Goal: Information Seeking & Learning: Learn about a topic

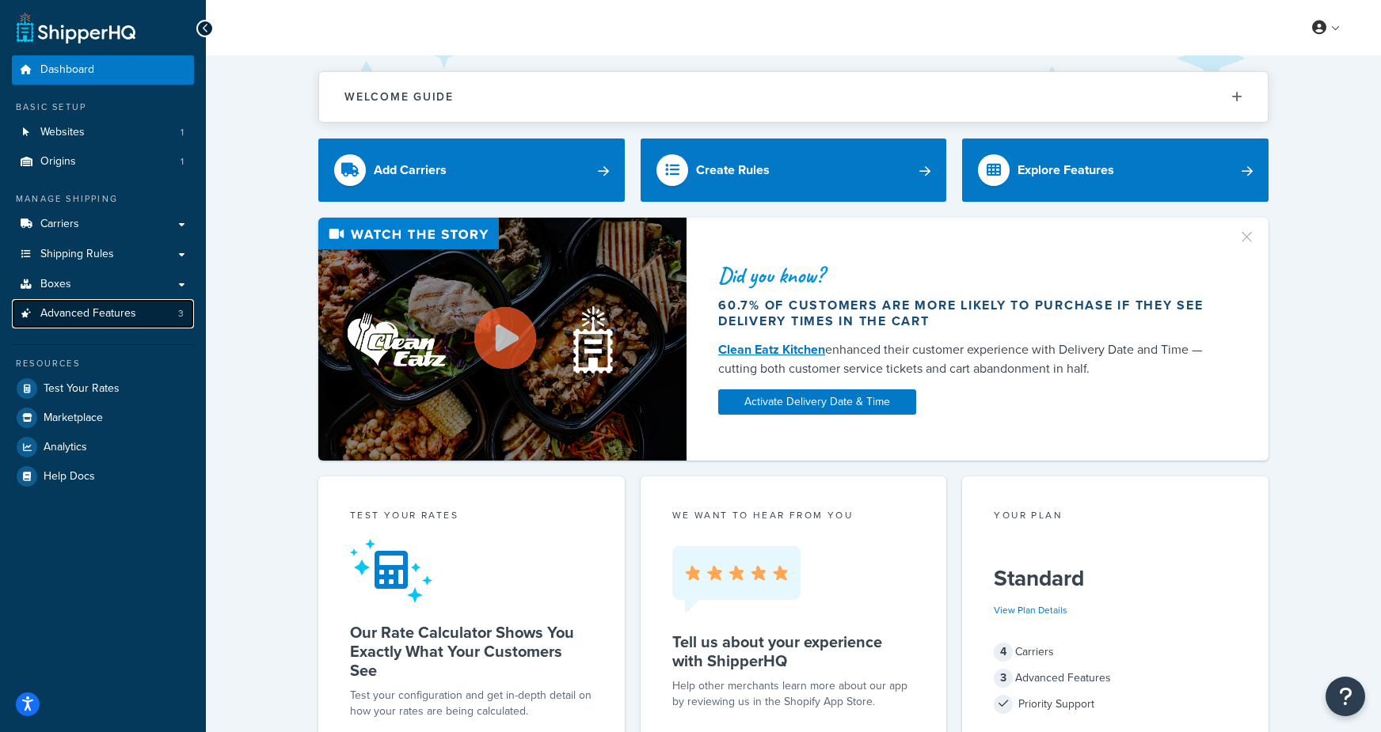
click at [114, 321] on span "Advanced Features" at bounding box center [88, 313] width 96 height 13
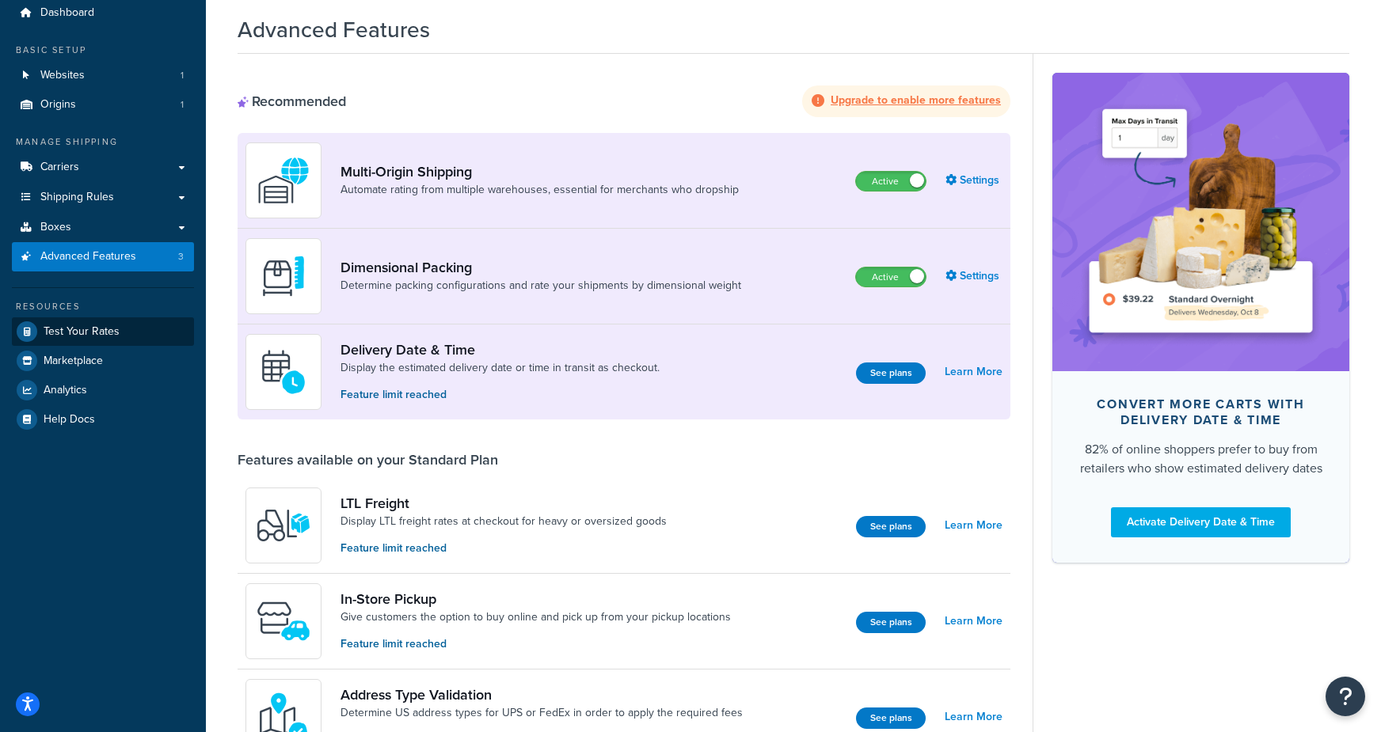
scroll to position [54, 0]
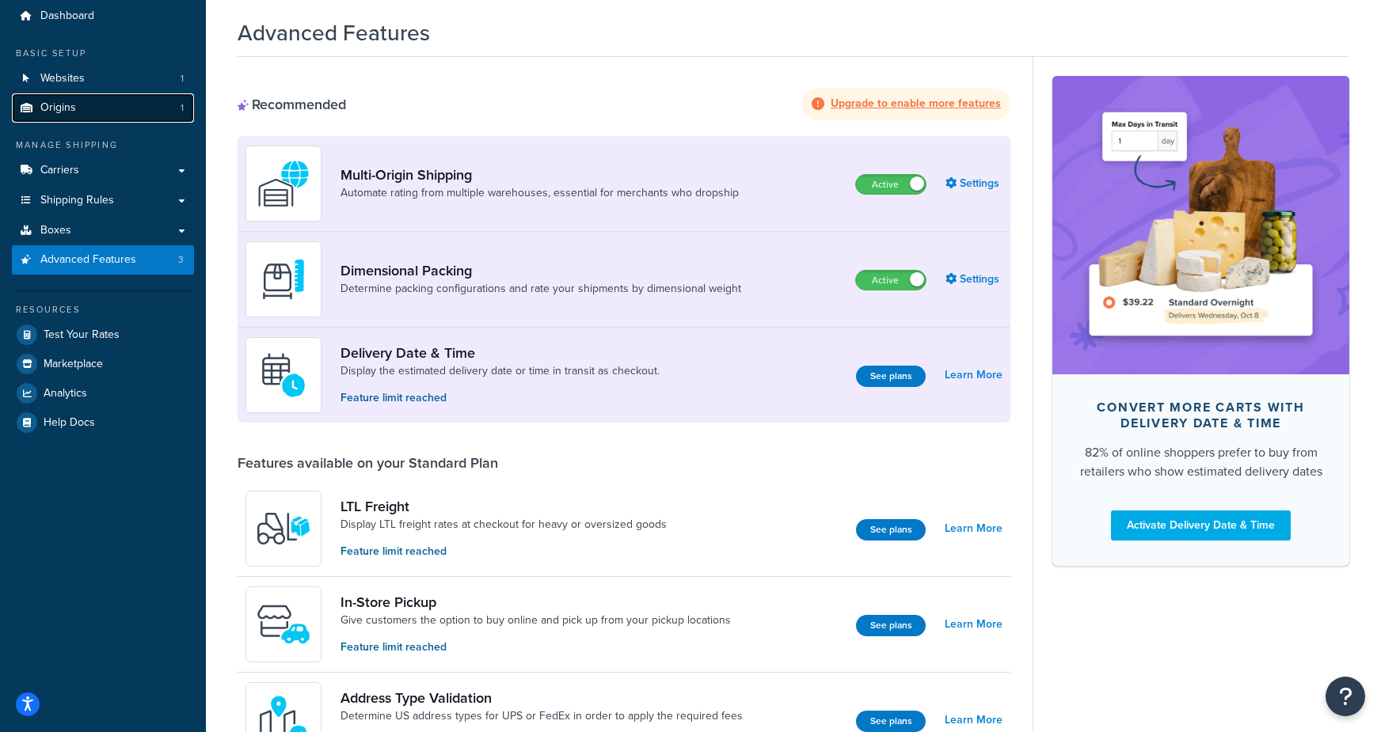
click at [63, 113] on span "Origins" at bounding box center [58, 107] width 36 height 13
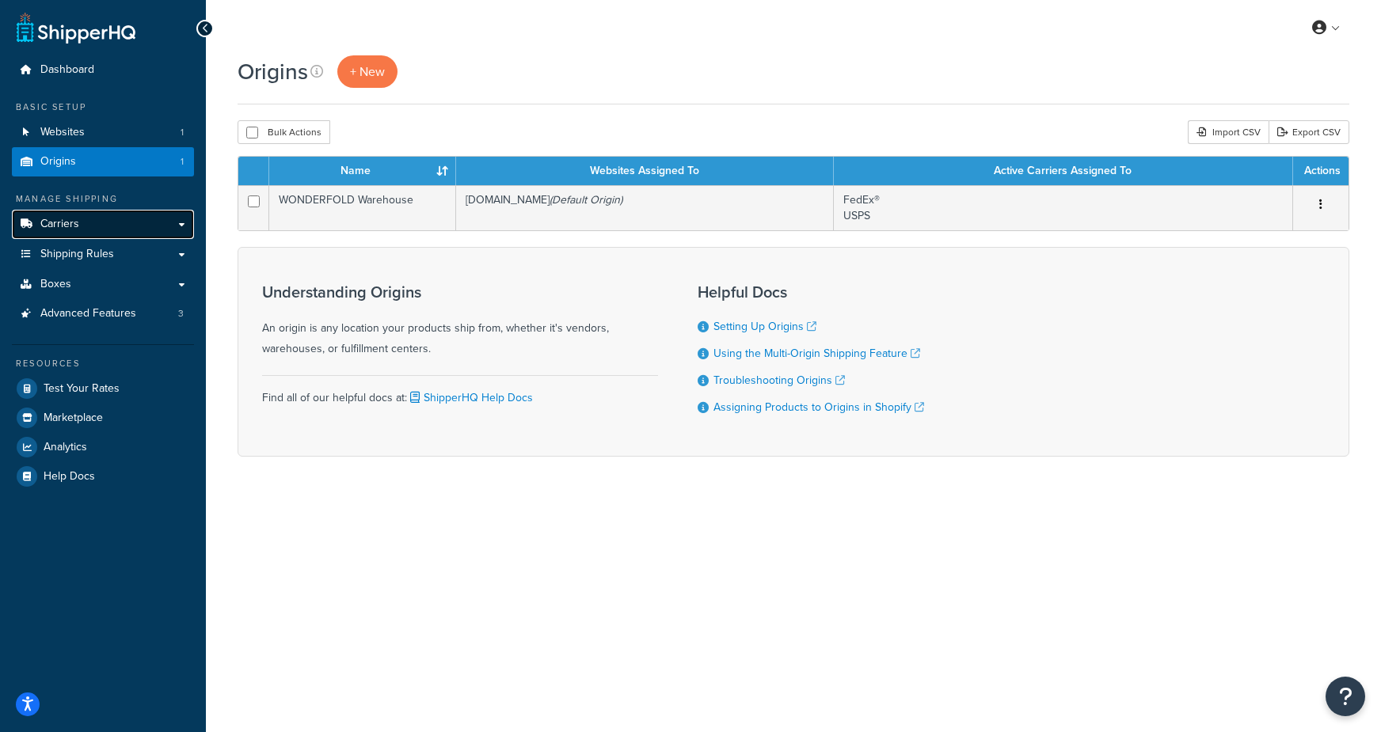
click at [56, 218] on span "Carriers" at bounding box center [59, 224] width 39 height 13
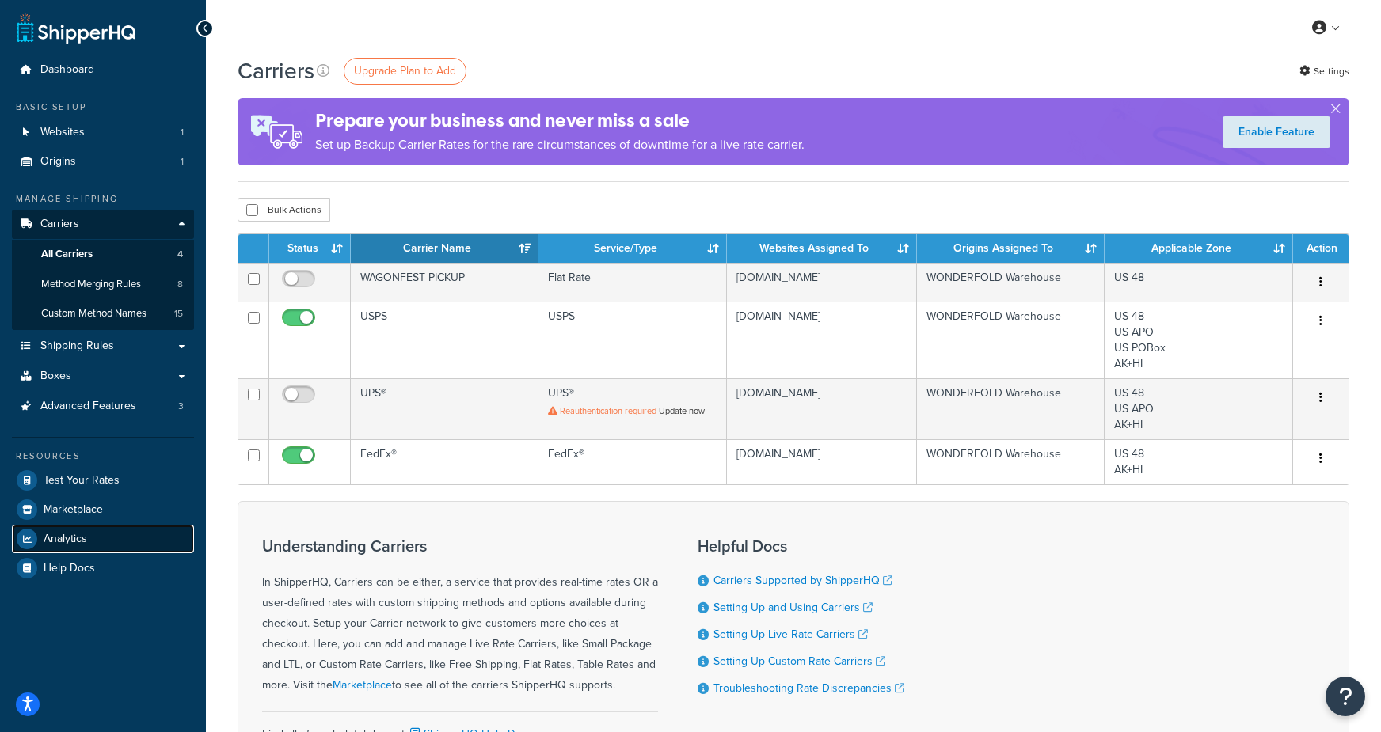
click at [108, 549] on link "Analytics" at bounding box center [103, 539] width 182 height 28
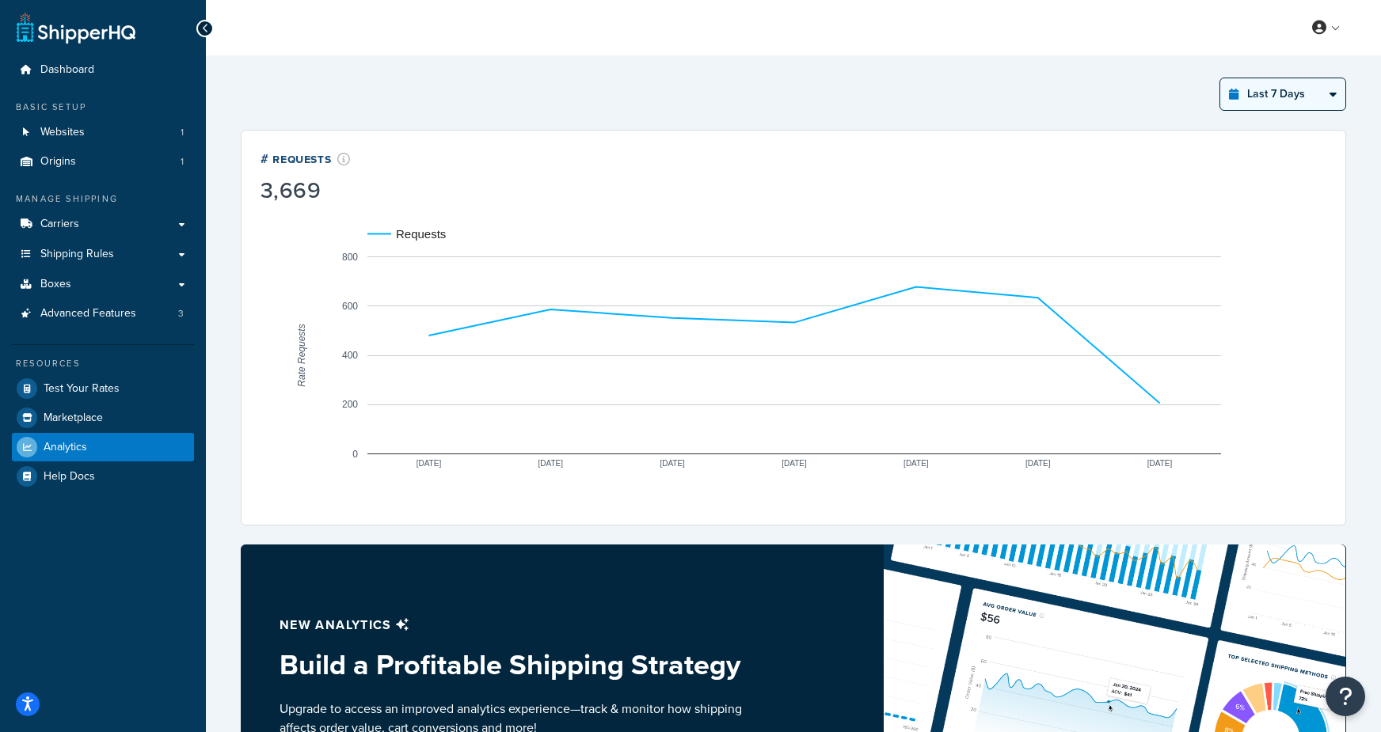
click at [1271, 101] on select "Last 24 Hours Last 7 Days Last 30 Days Last 3 Months Last 6 Months Last 12 Mont…" at bounding box center [1282, 94] width 125 height 32
select select "last_year"
click at [1221, 78] on select "Last 24 Hours Last 7 Days Last 30 Days Last 3 Months Last 6 Months Last 12 Mont…" at bounding box center [1282, 94] width 125 height 32
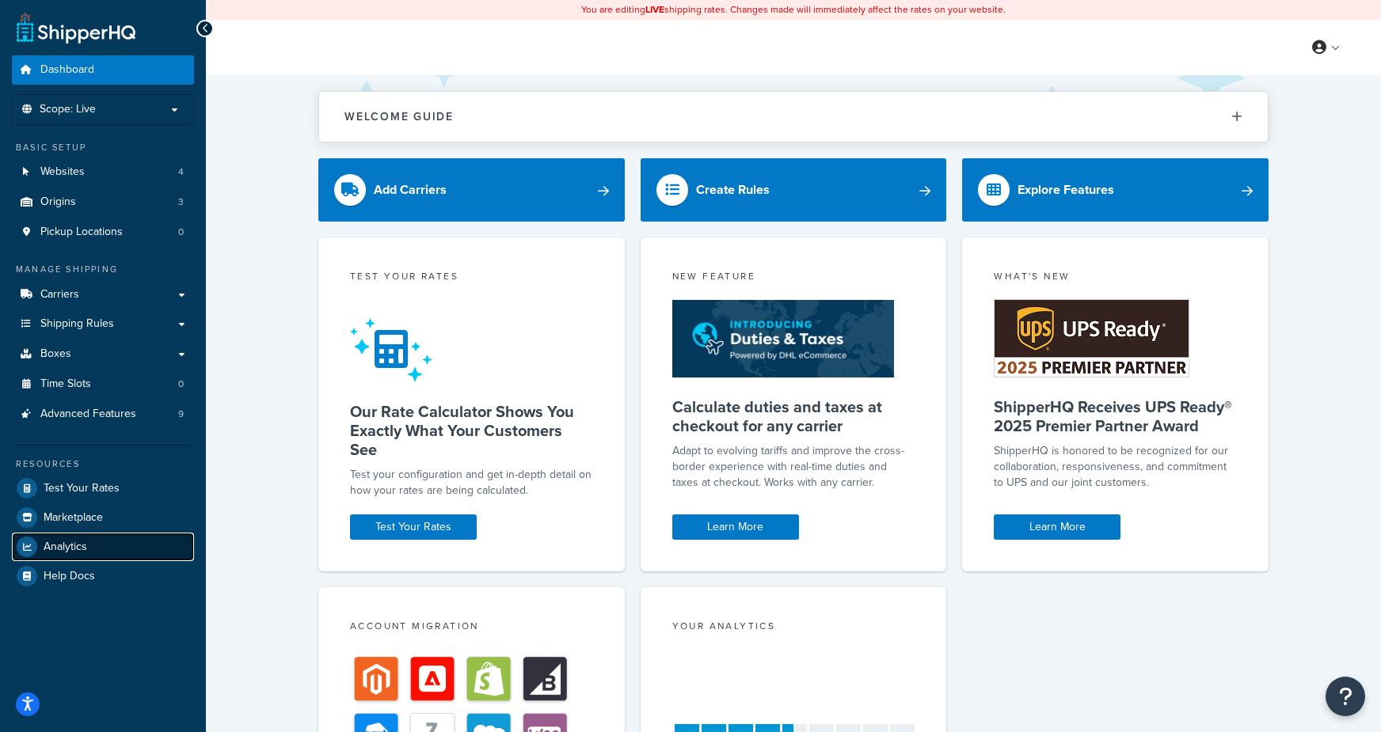
click at [104, 551] on link "Analytics" at bounding box center [103, 547] width 182 height 28
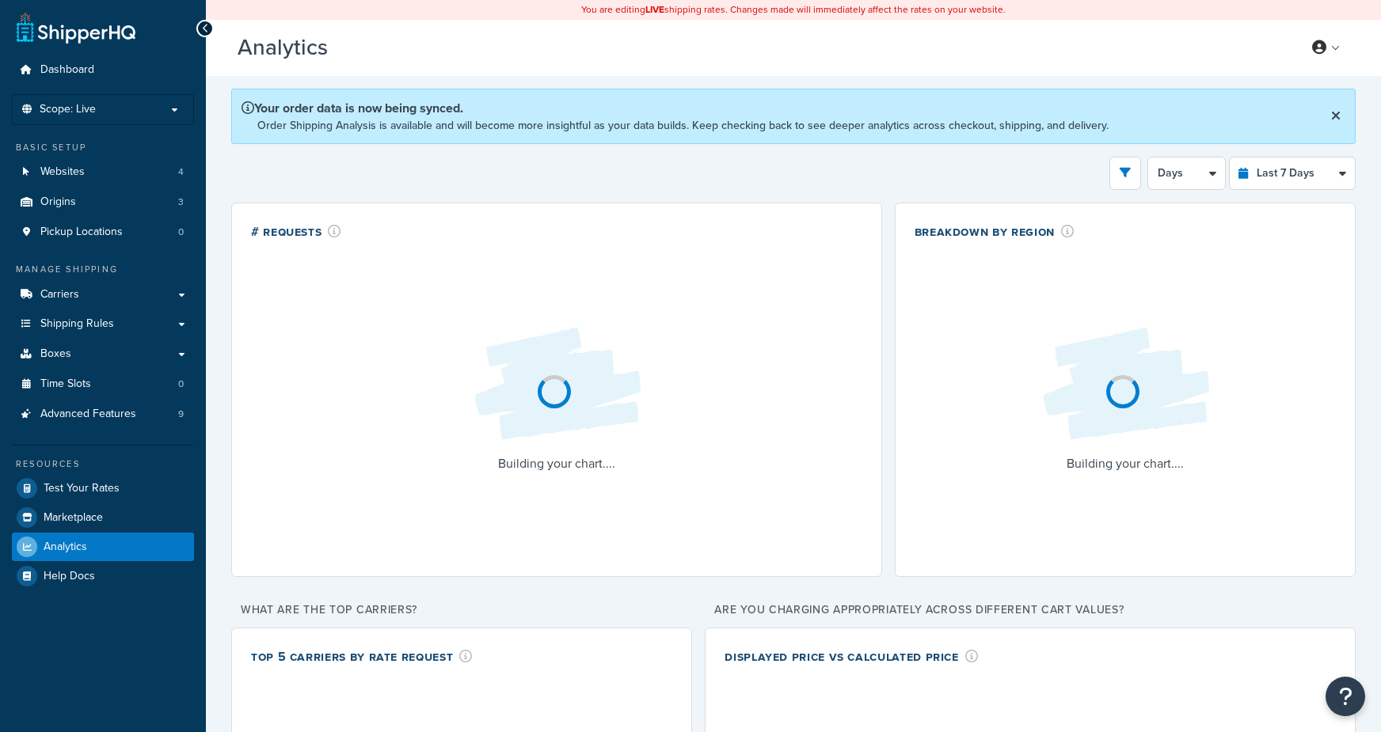
select select "last_7_days"
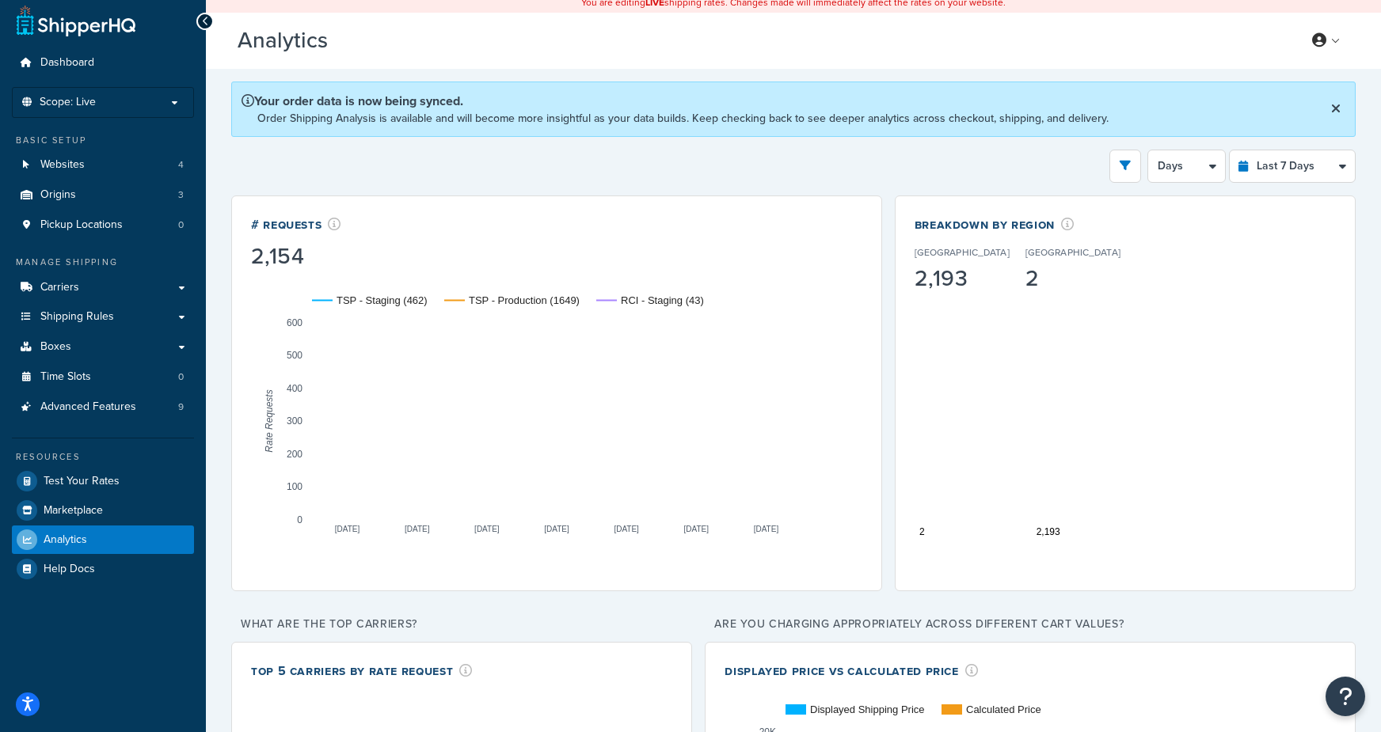
scroll to position [1, 0]
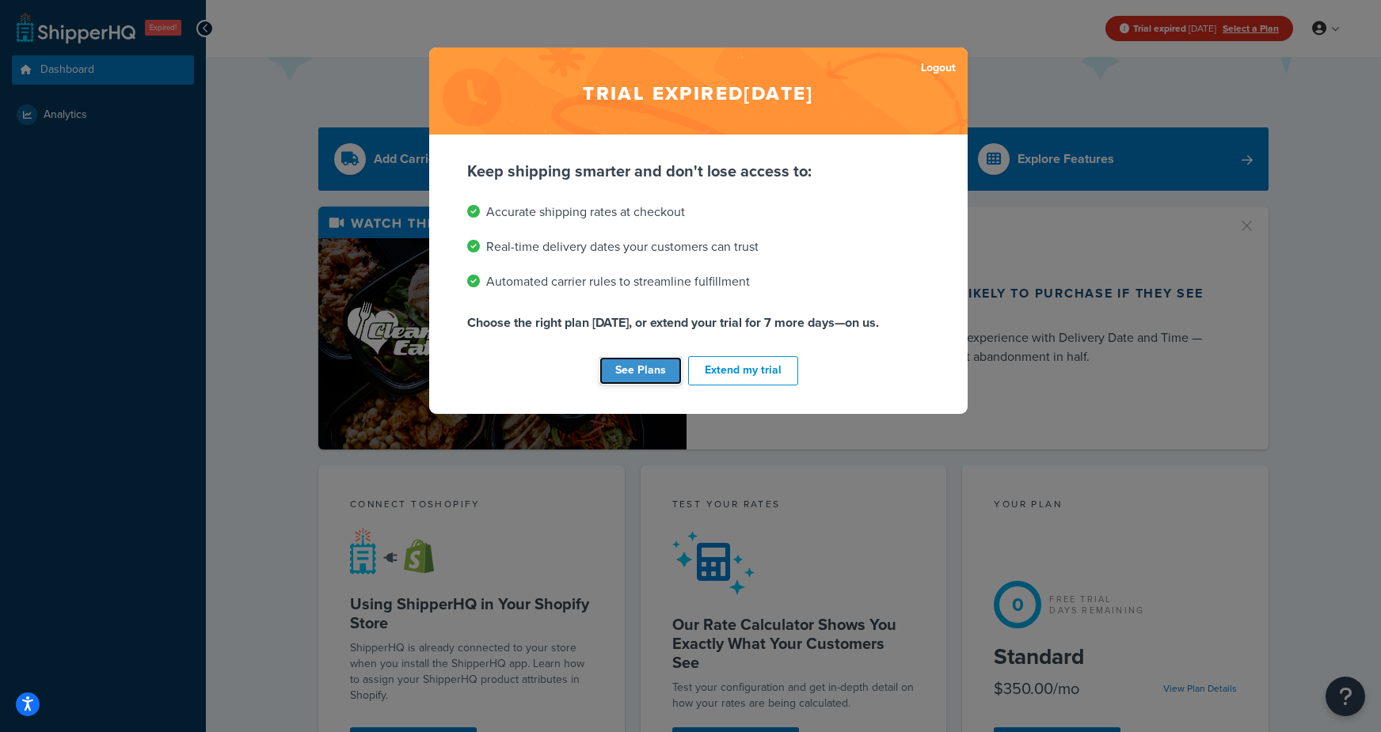
click at [655, 376] on link "See Plans" at bounding box center [640, 371] width 82 height 28
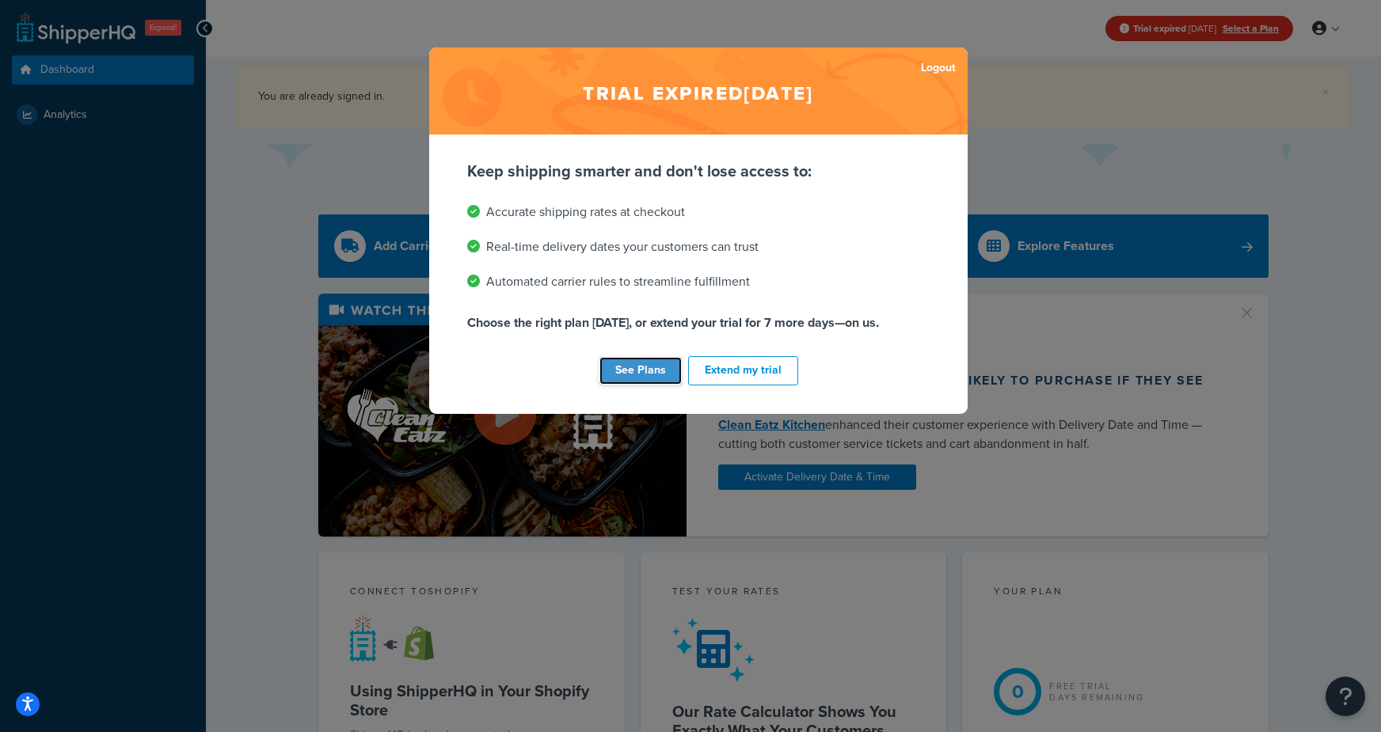
click at [653, 374] on link "See Plans" at bounding box center [640, 371] width 82 height 28
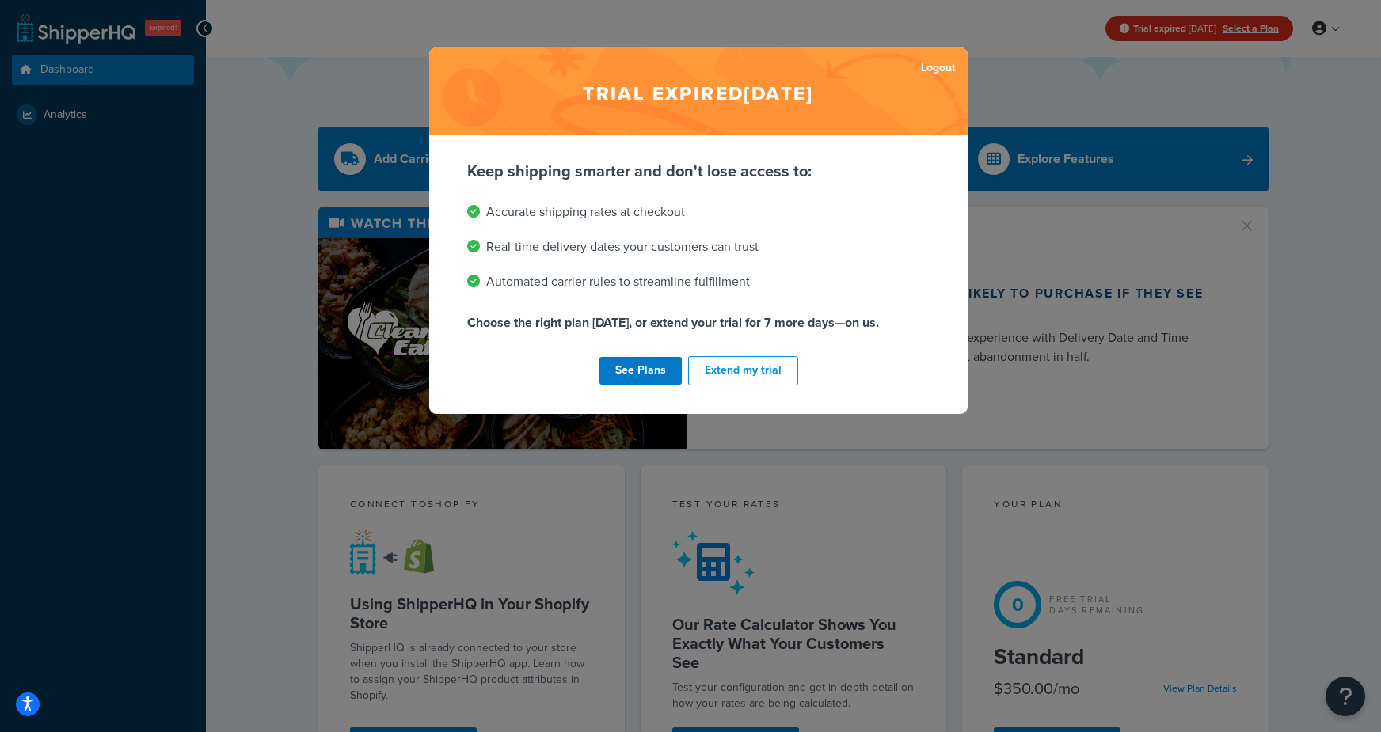
click at [63, 119] on div "Trial expired [DATE] Logout Keep shipping smarter and don't lose access to: Acc…" at bounding box center [690, 366] width 1381 height 732
click at [631, 228] on ul "Accurate shipping rates at checkout Real-time delivery dates your customers can…" at bounding box center [698, 247] width 462 height 92
click at [708, 93] on h2 "Trial expired [DATE]" at bounding box center [698, 90] width 538 height 87
drag, startPoint x: 497, startPoint y: 174, endPoint x: 220, endPoint y: 85, distance: 291.1
click at [489, 172] on p "Keep shipping smarter and don't lose access to:" at bounding box center [698, 171] width 462 height 22
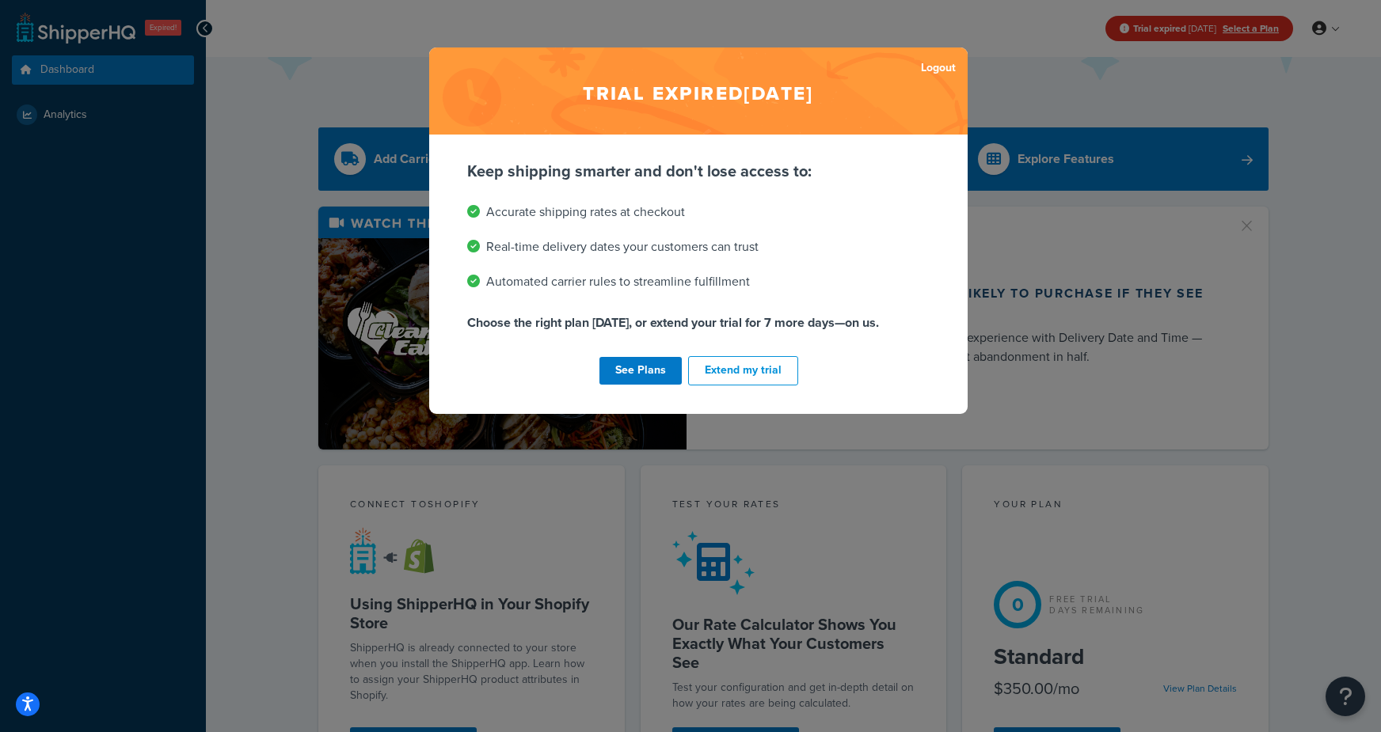
drag, startPoint x: 93, startPoint y: 62, endPoint x: 79, endPoint y: 69, distance: 15.2
click at [93, 62] on div "Trial expired Oct 10, 2025 Logout Keep shipping smarter and don't lose access t…" at bounding box center [690, 366] width 1381 height 732
click at [56, 116] on div "Trial expired Oct 10, 2025 Logout Keep shipping smarter and don't lose access t…" at bounding box center [690, 366] width 1381 height 732
click at [631, 367] on link "See Plans" at bounding box center [640, 371] width 82 height 28
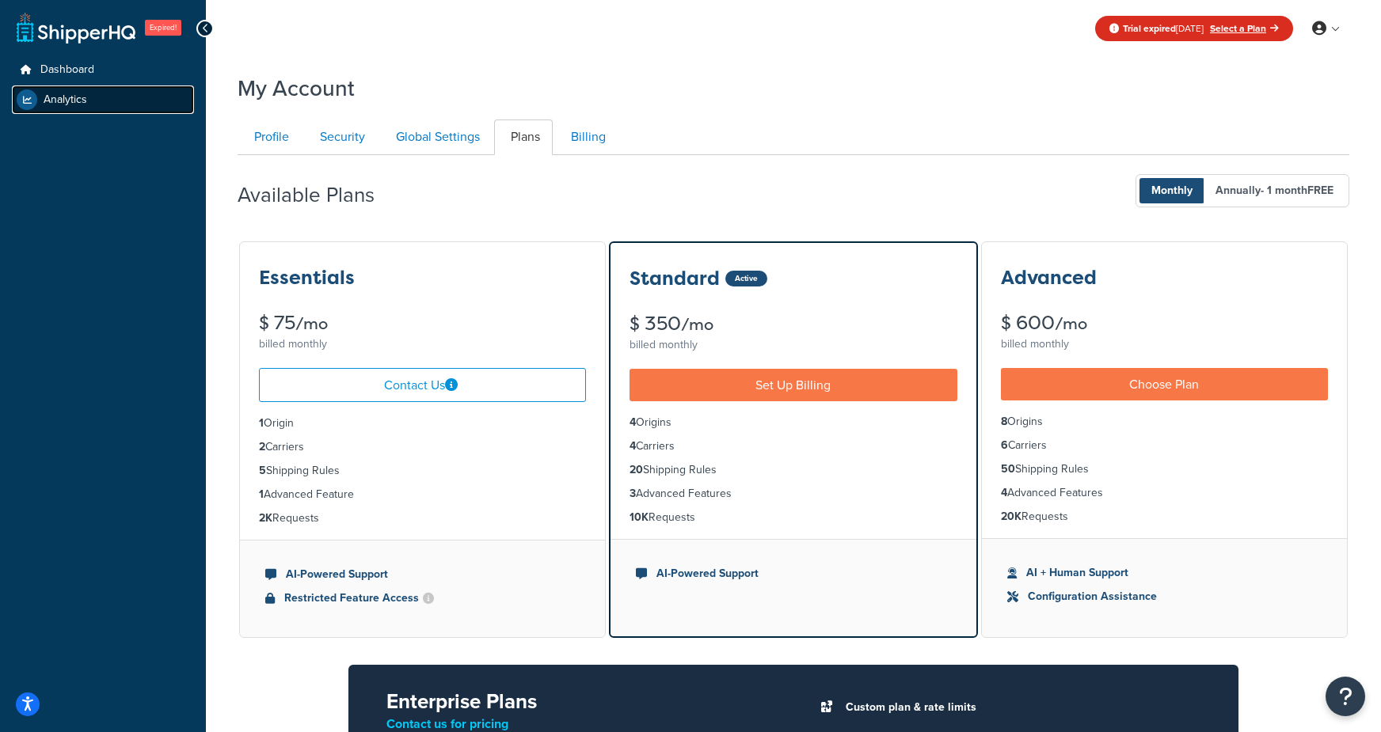
click at [44, 103] on span "Analytics" at bounding box center [66, 99] width 44 height 13
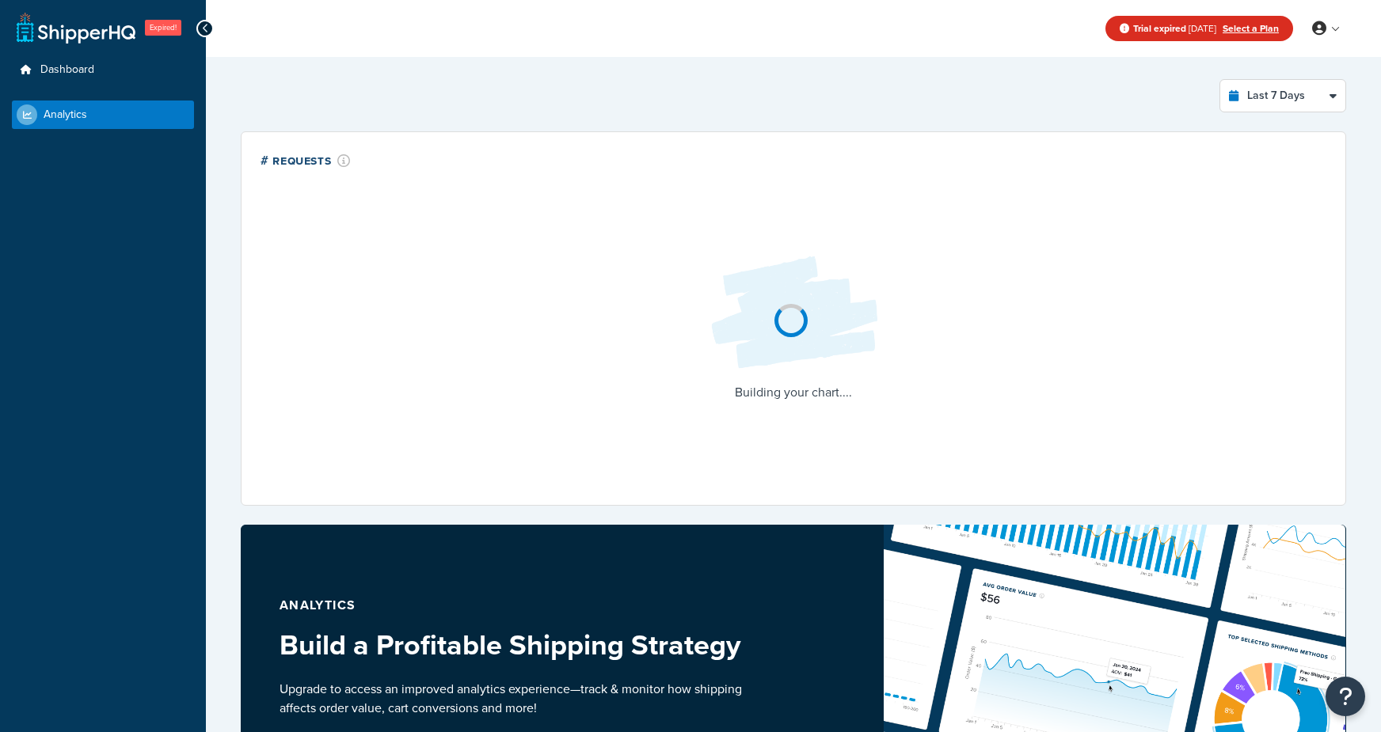
select select "last_7_days"
